Goal: Information Seeking & Learning: Learn about a topic

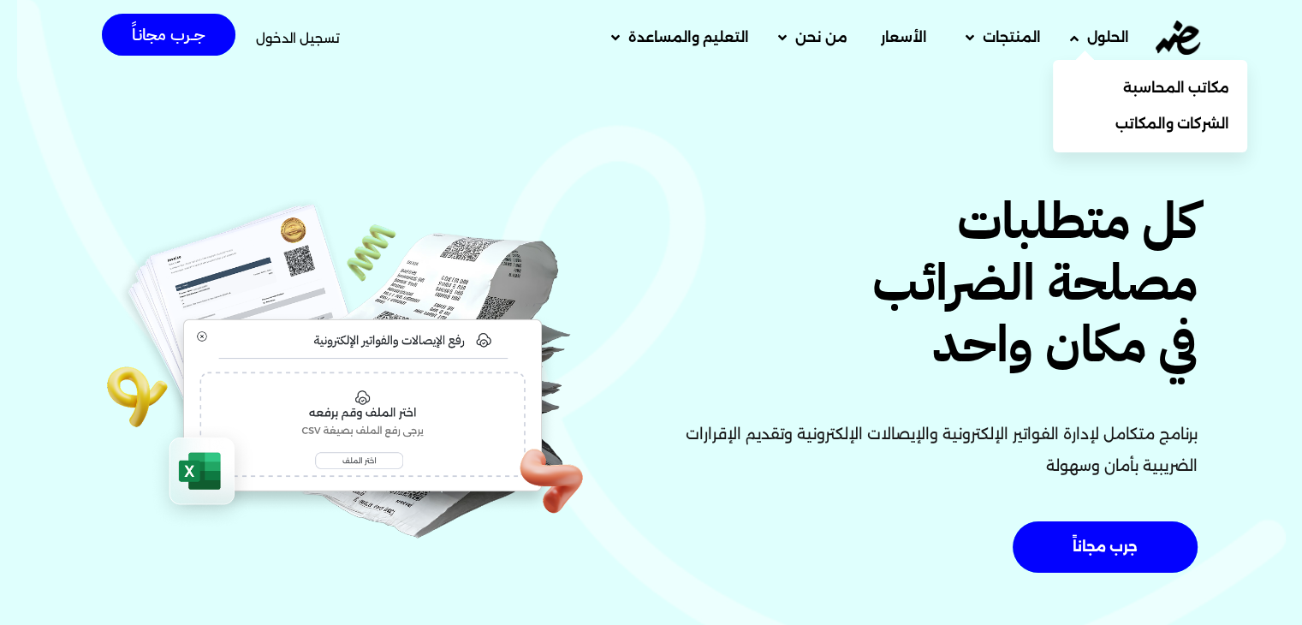
click at [1087, 34] on span "الحلول" at bounding box center [1108, 37] width 42 height 21
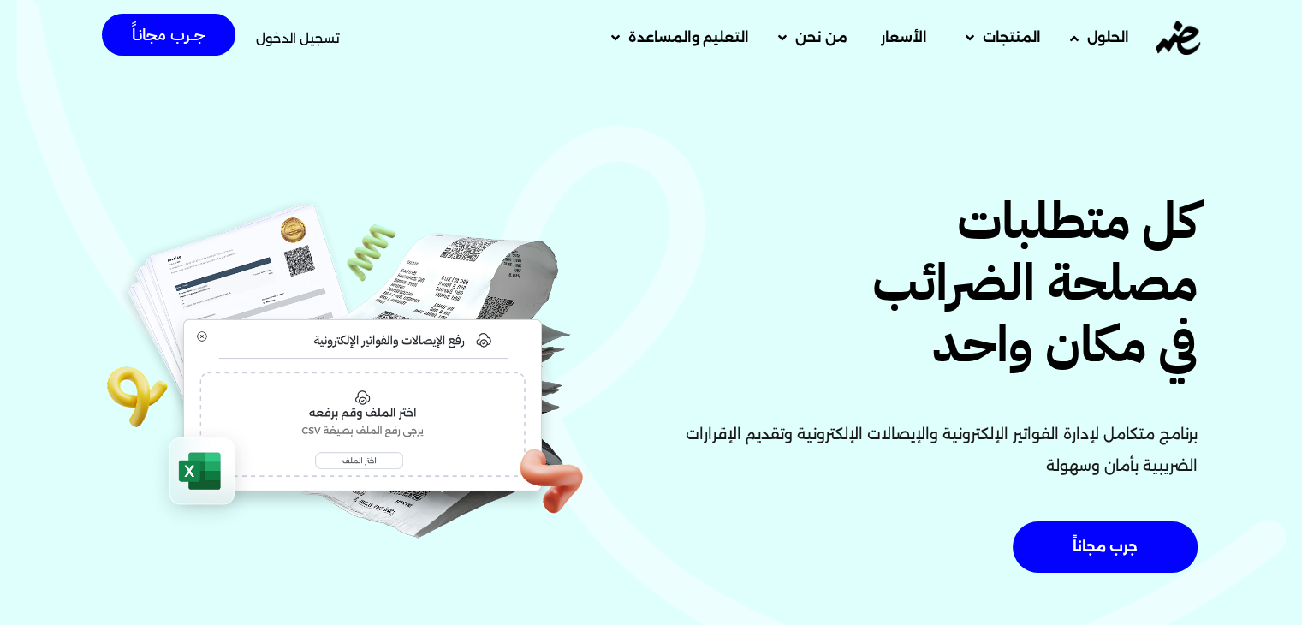
click at [1087, 34] on span "الحلول" at bounding box center [1108, 37] width 42 height 21
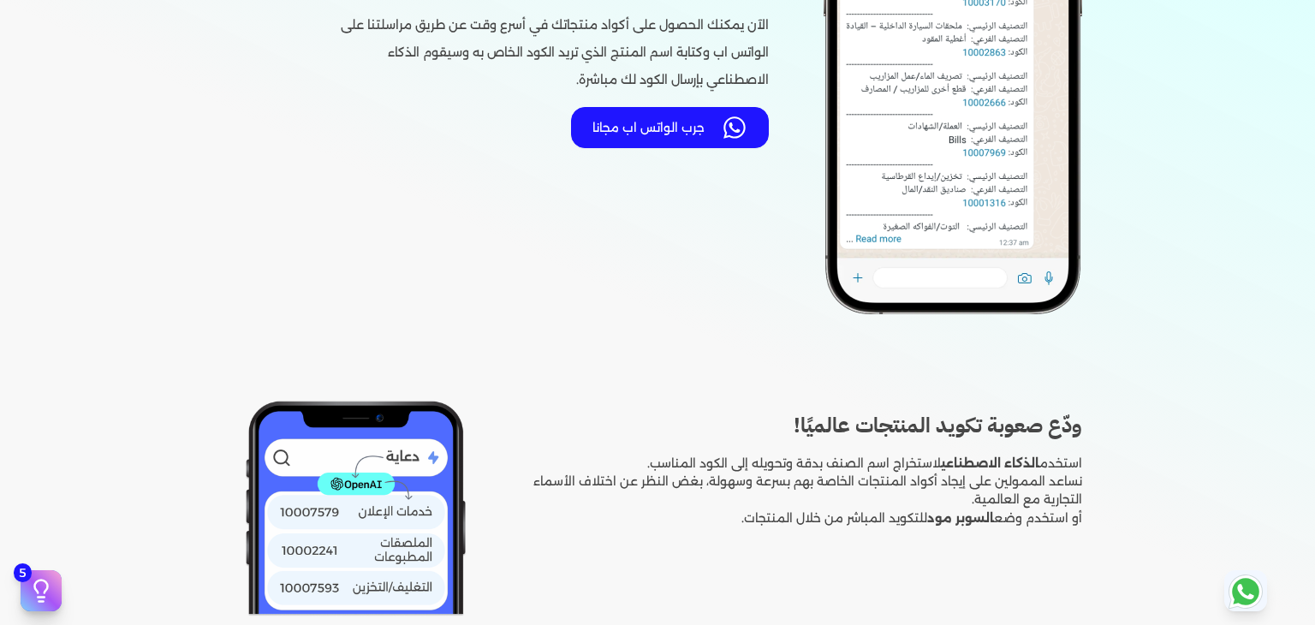
scroll to position [599, 0]
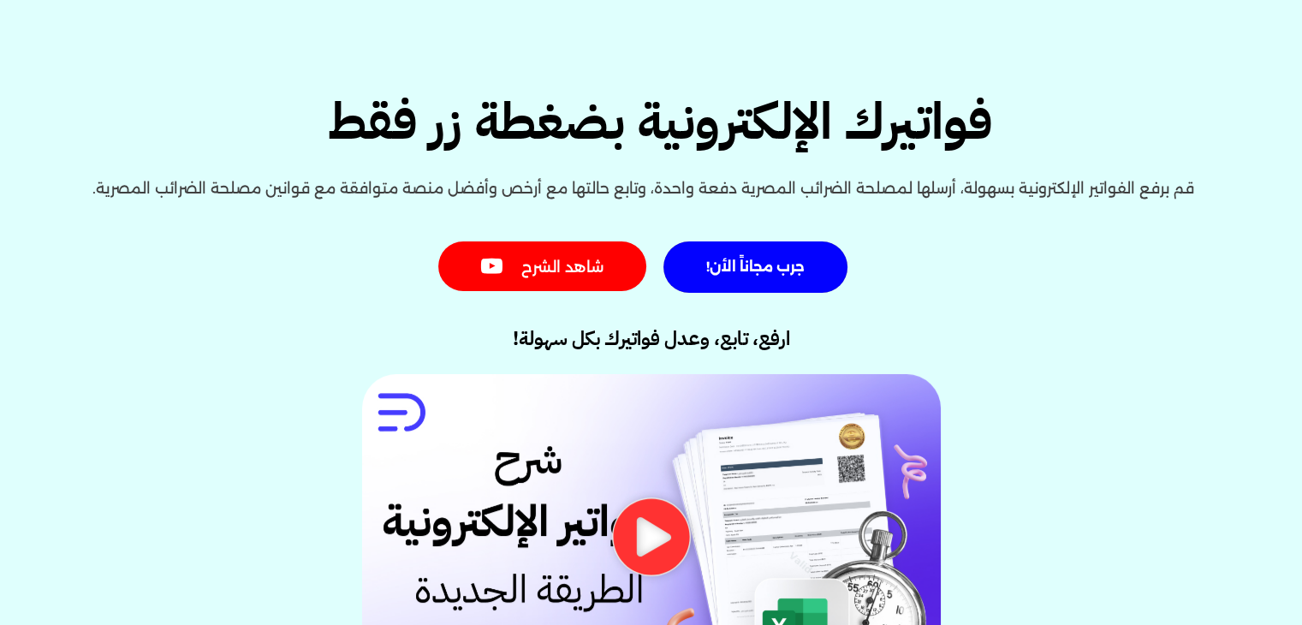
scroll to position [86, 0]
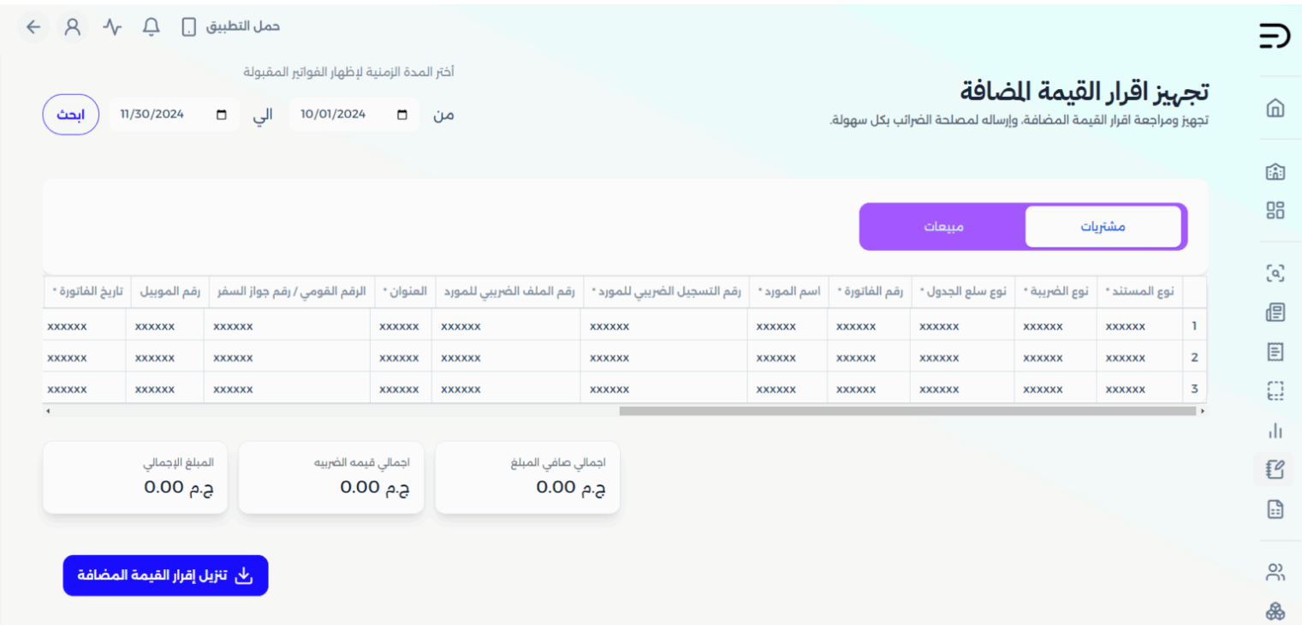
scroll to position [428, 0]
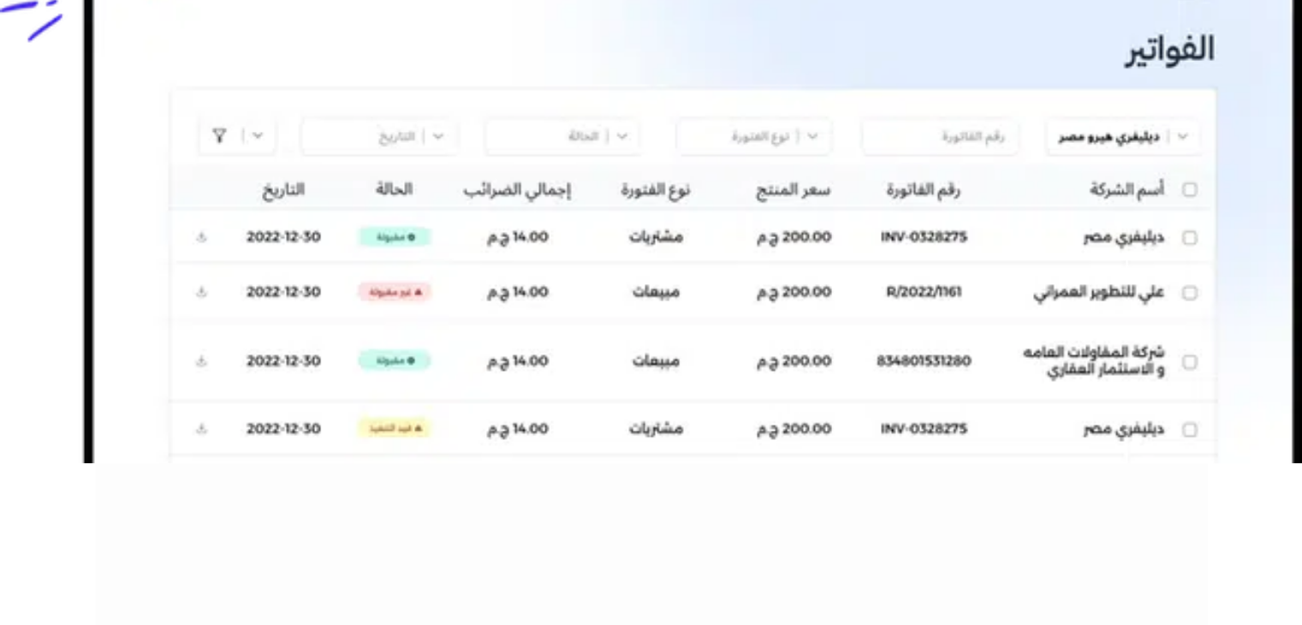
scroll to position [514, 0]
